Goal: Find specific page/section: Find specific page/section

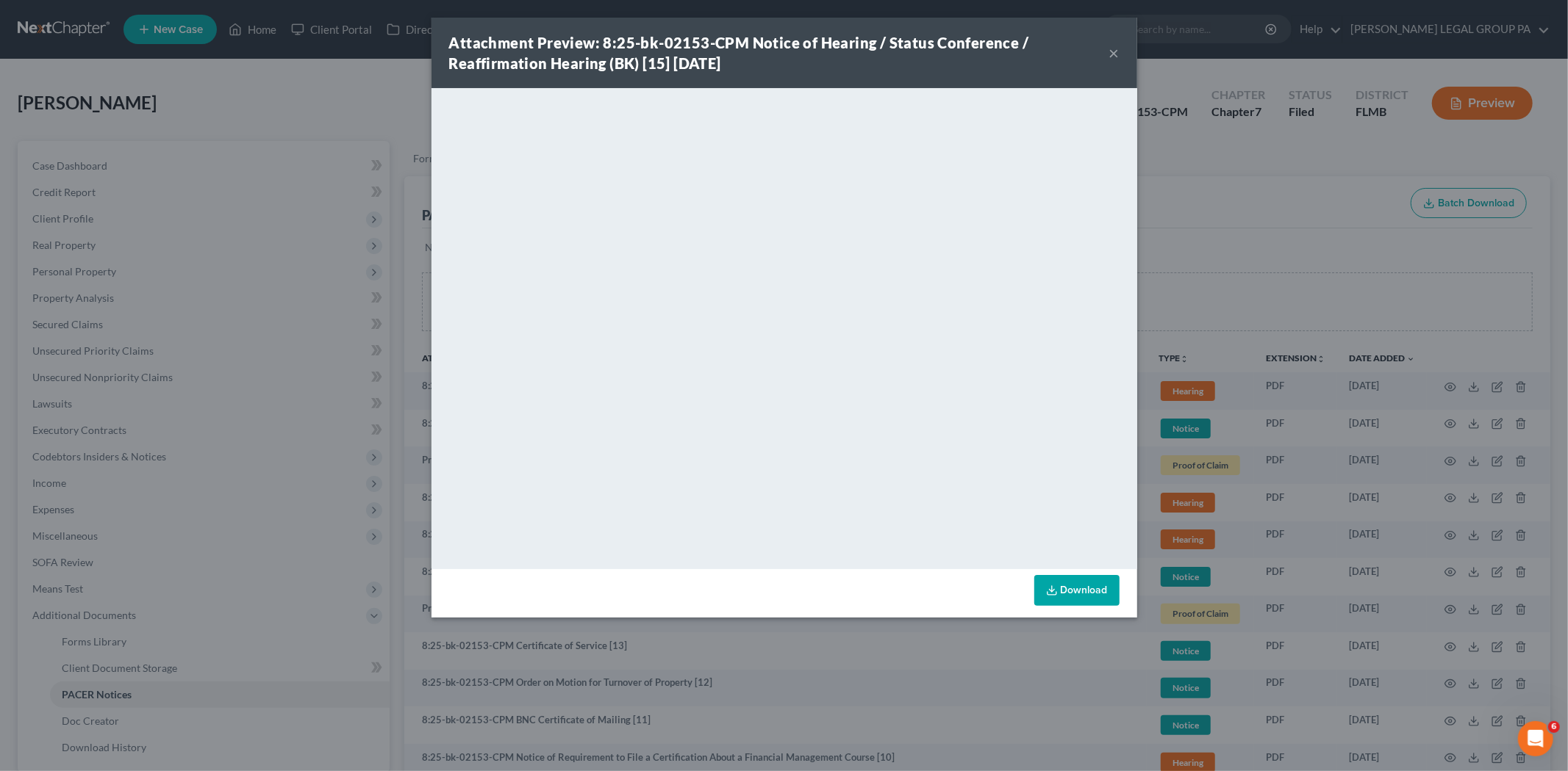
click at [1110, 52] on button "×" at bounding box center [1114, 53] width 11 height 18
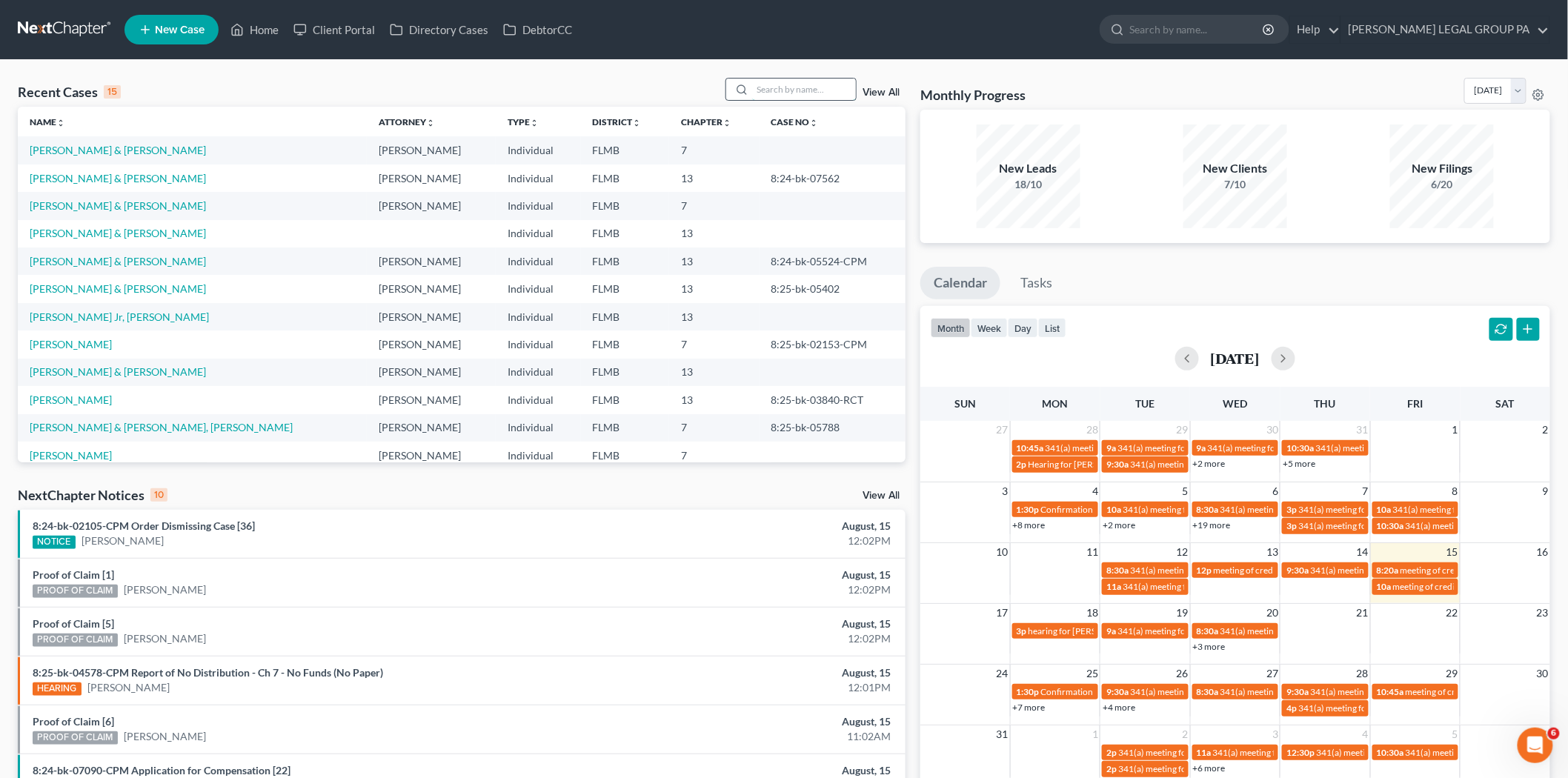
click at [833, 81] on input "search" at bounding box center [803, 89] width 103 height 21
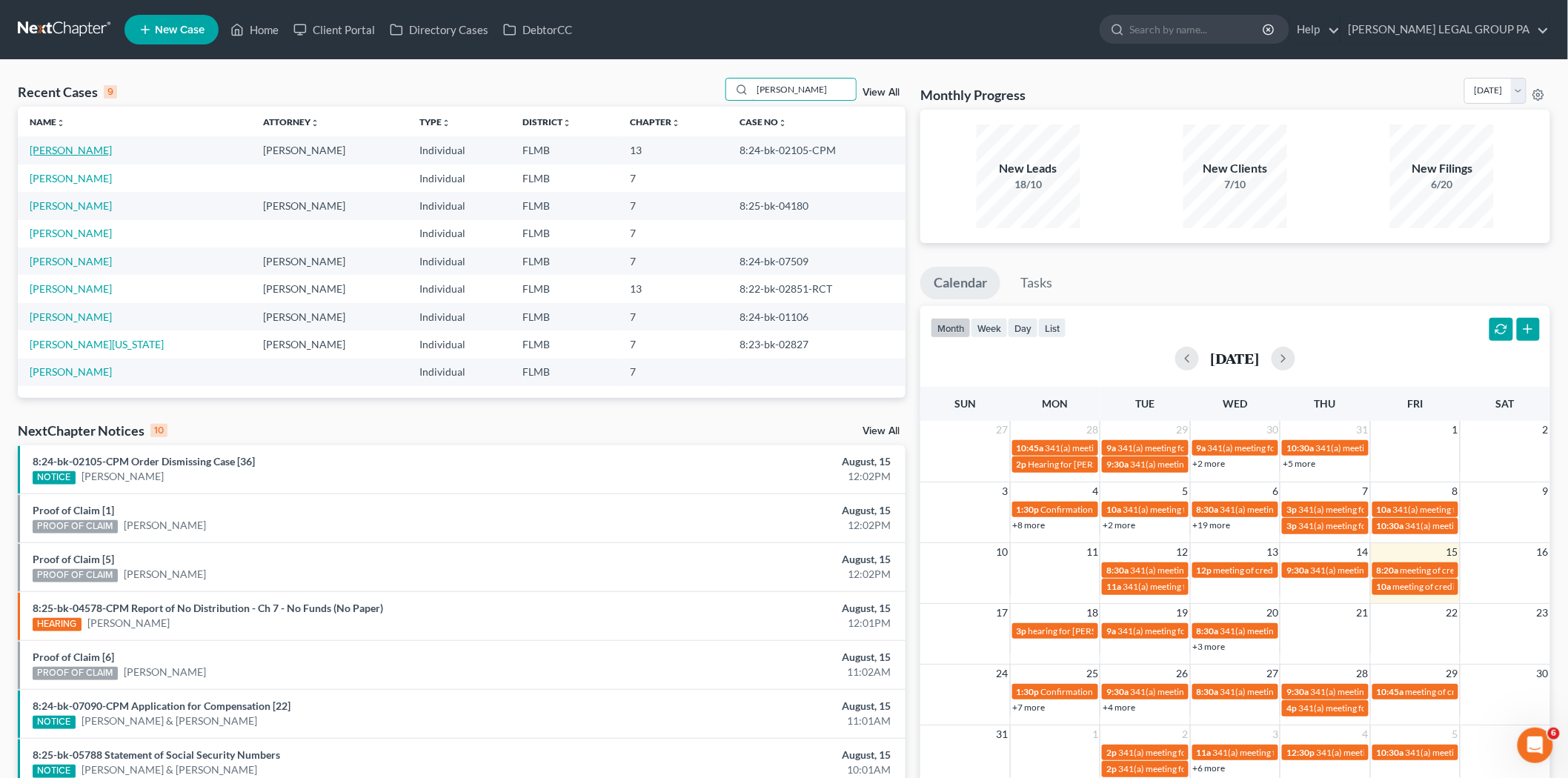
type input "wilson"
click at [62, 147] on link "Wilson, Scott" at bounding box center [71, 150] width 82 height 12
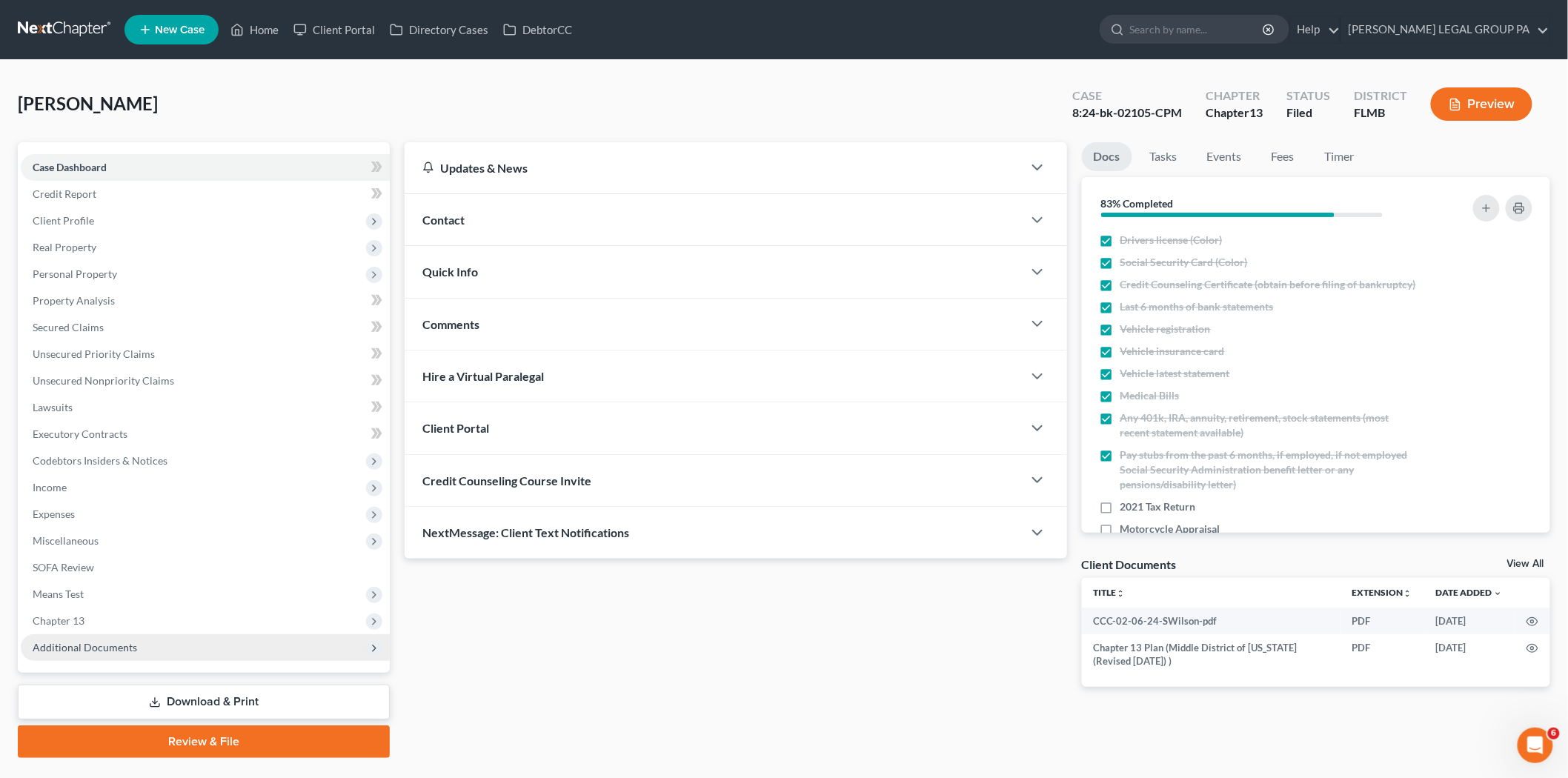
click at [146, 658] on span "Additional Documents" at bounding box center [205, 648] width 369 height 27
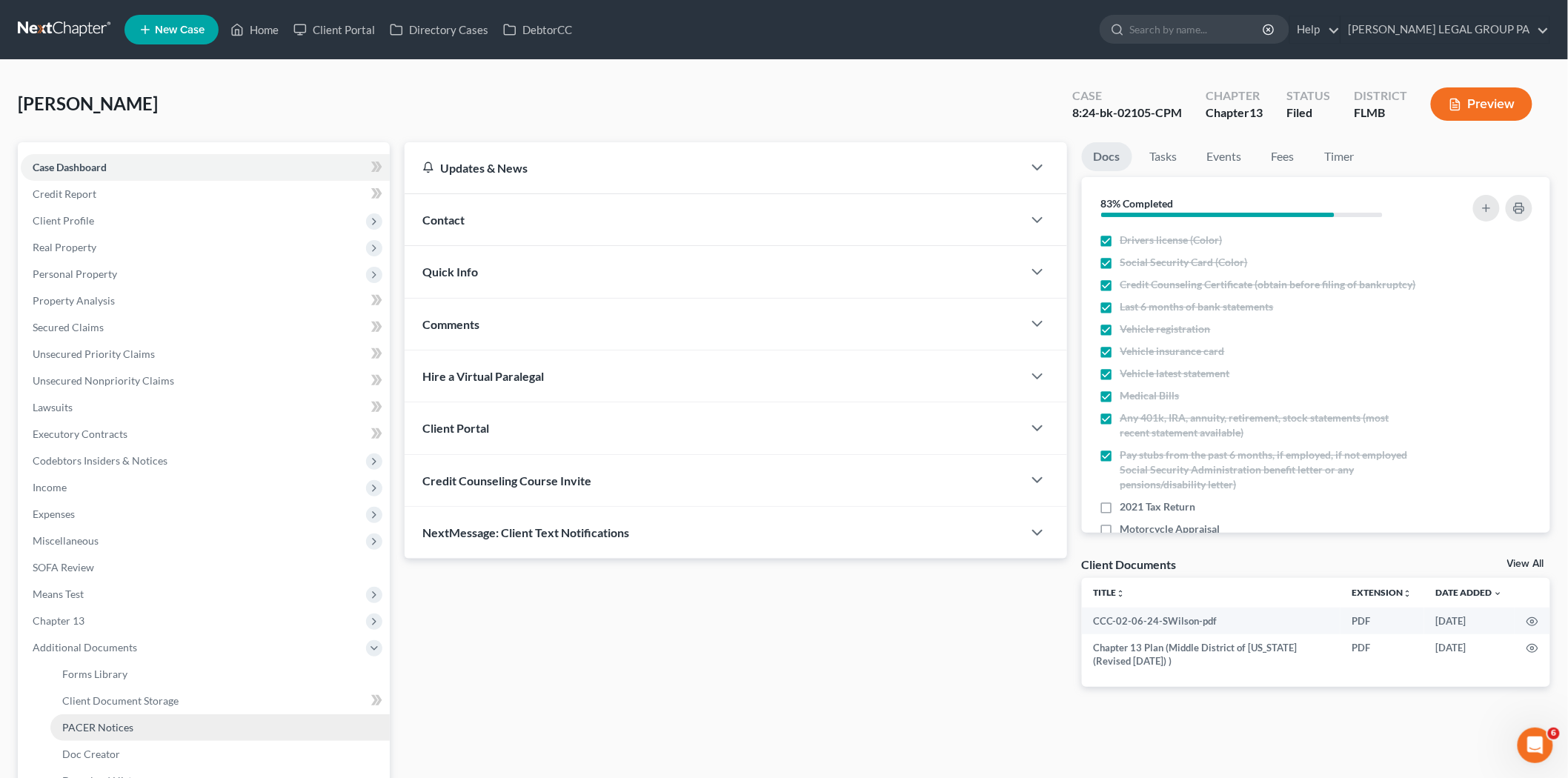
click at [176, 714] on link "PACER Notices" at bounding box center [220, 728] width 339 height 27
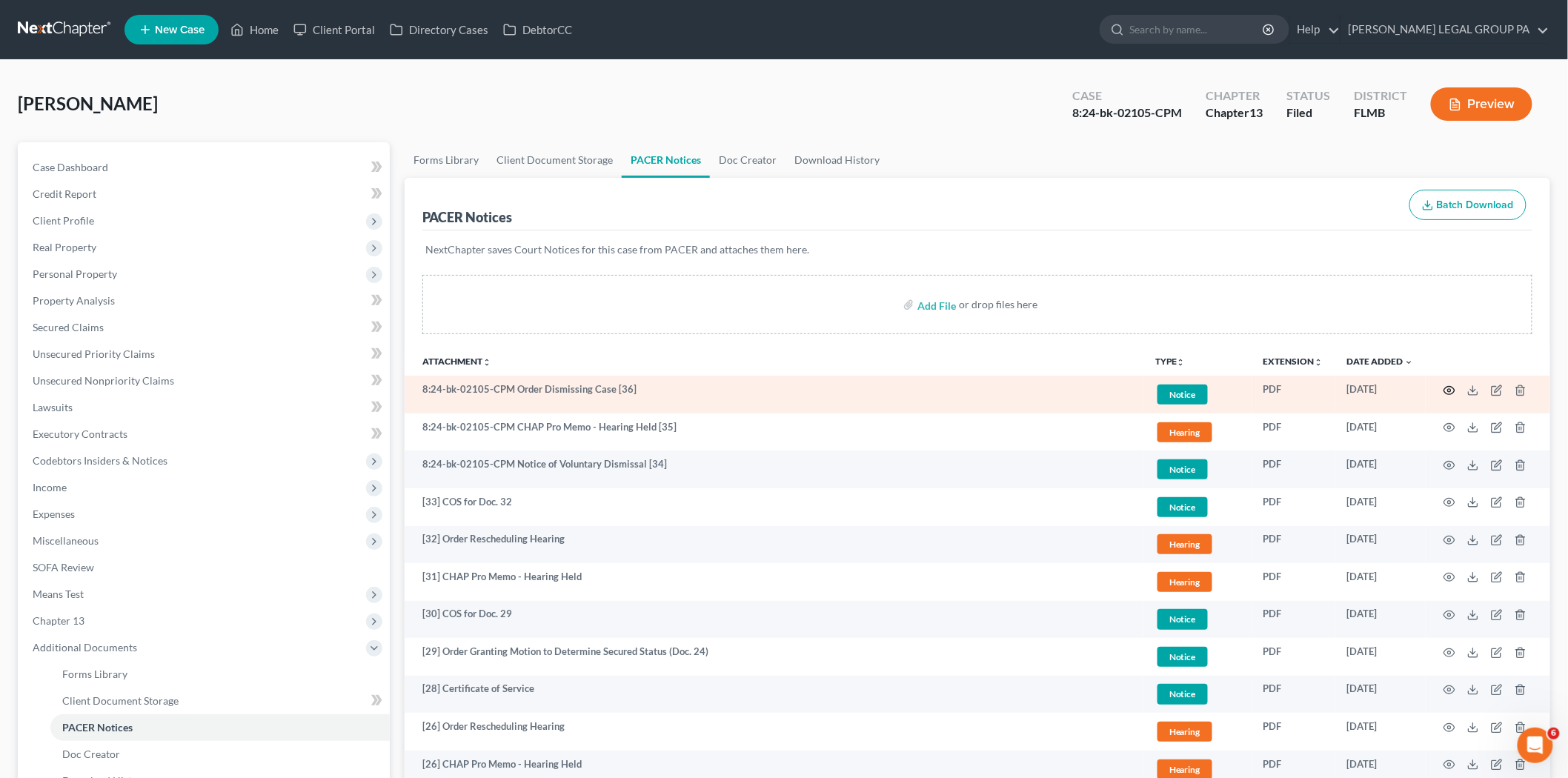
click at [1452, 385] on icon "button" at bounding box center [1449, 390] width 11 height 11
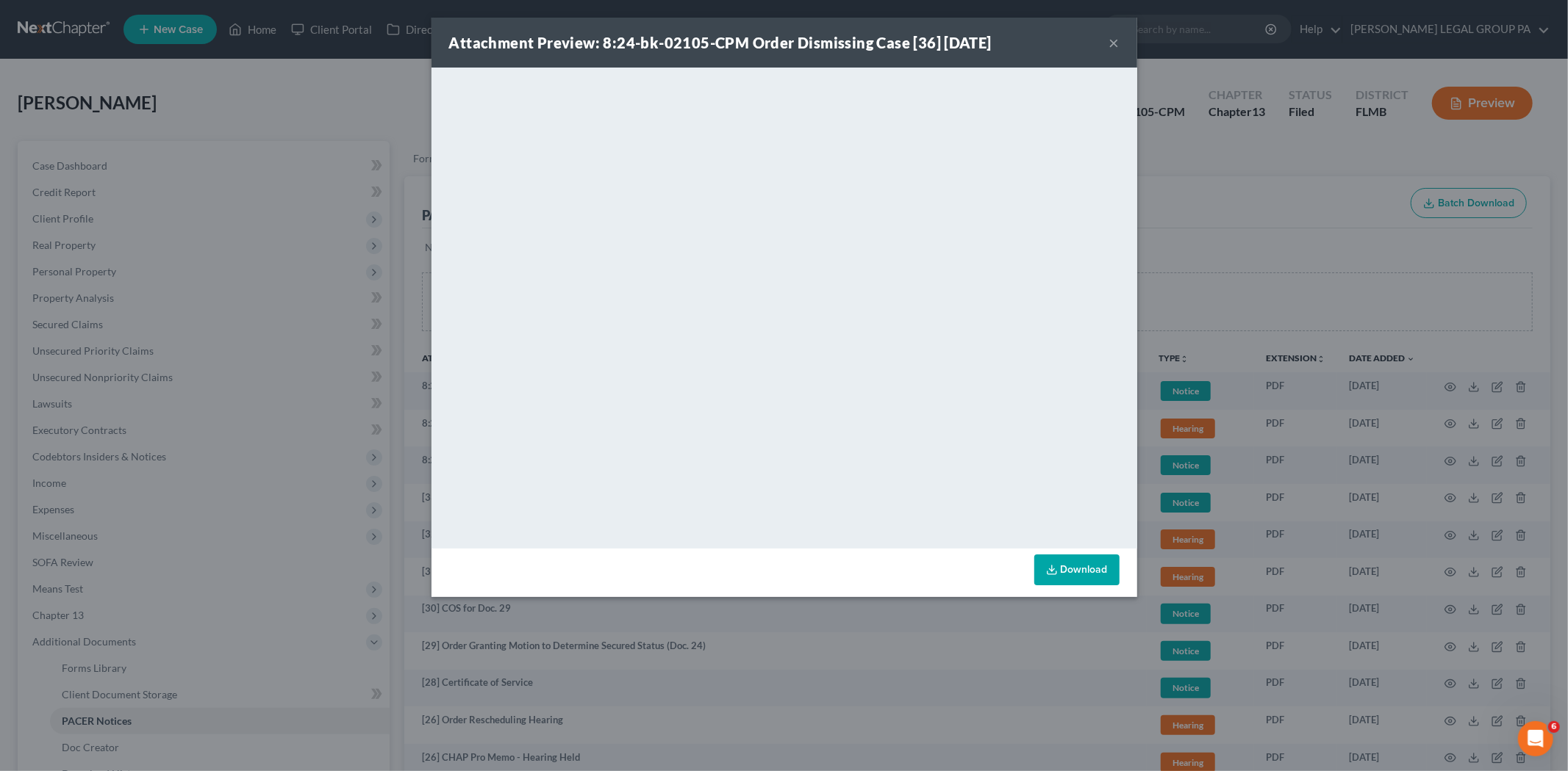
click at [1113, 45] on button "×" at bounding box center [1114, 43] width 11 height 18
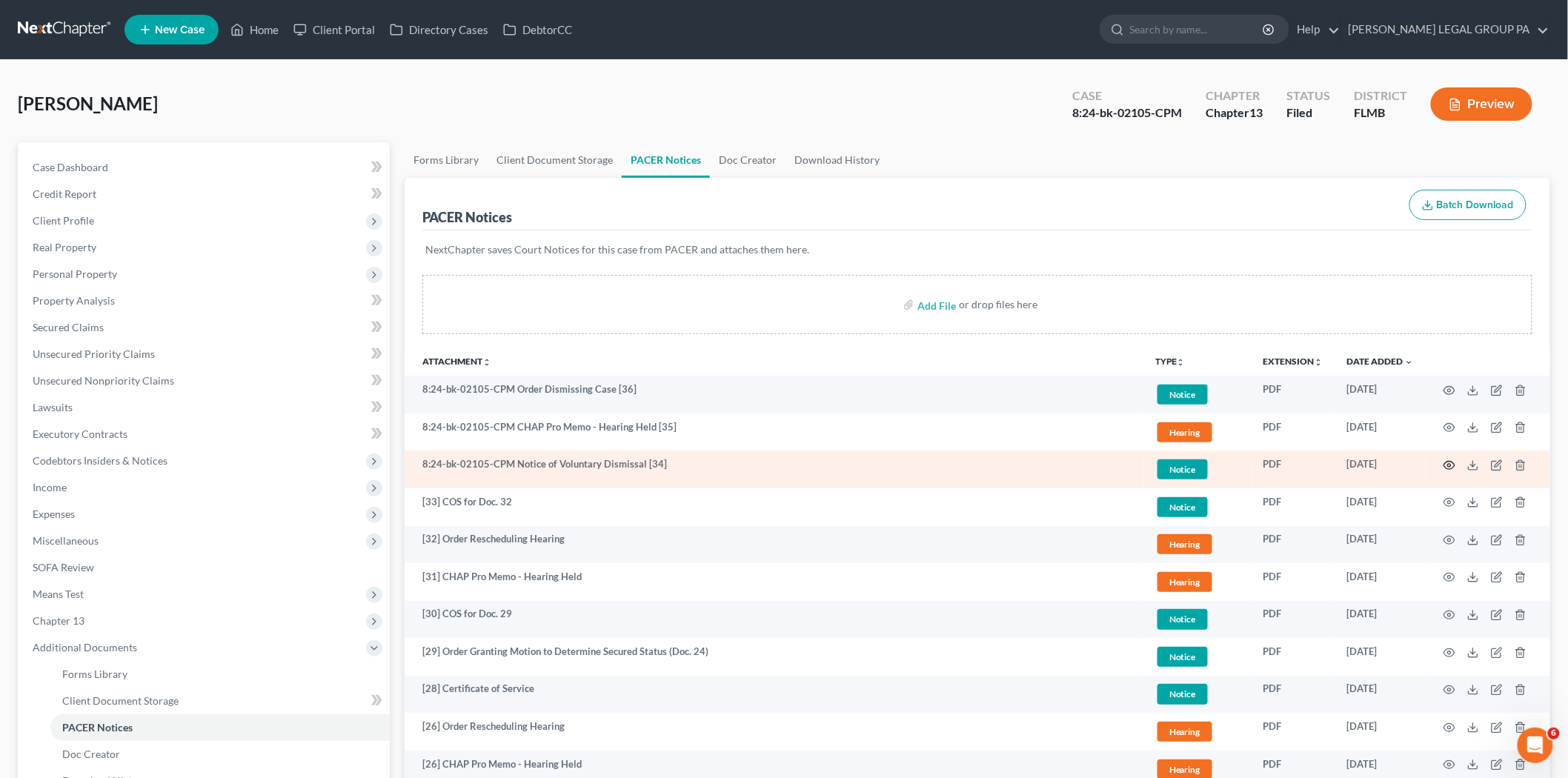
click at [1449, 466] on circle "button" at bounding box center [1449, 465] width 3 height 3
